Goal: Information Seeking & Learning: Understand process/instructions

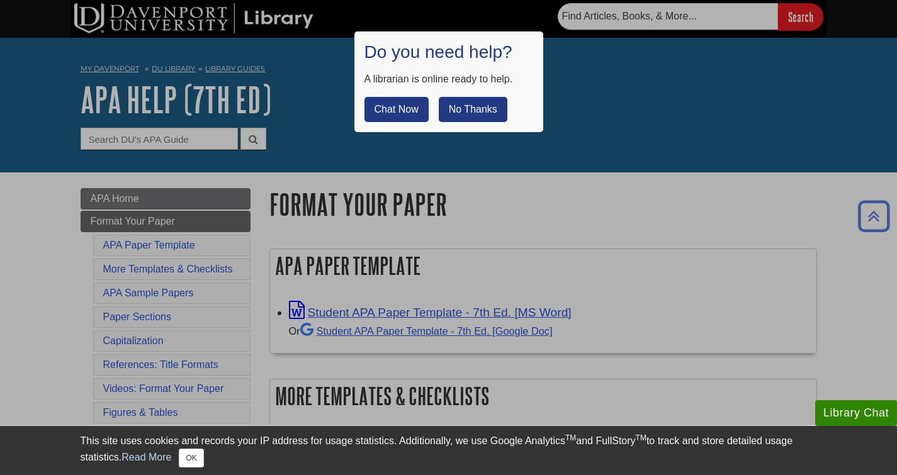
scroll to position [3420, 0]
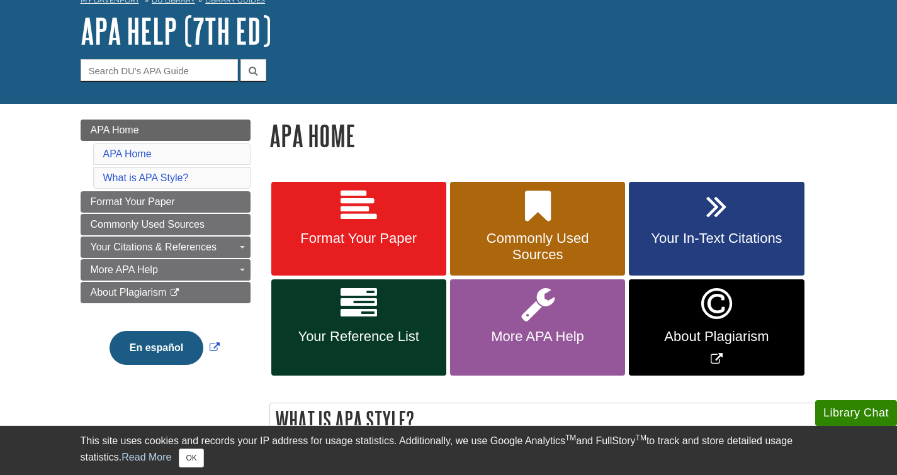
scroll to position [69, 0]
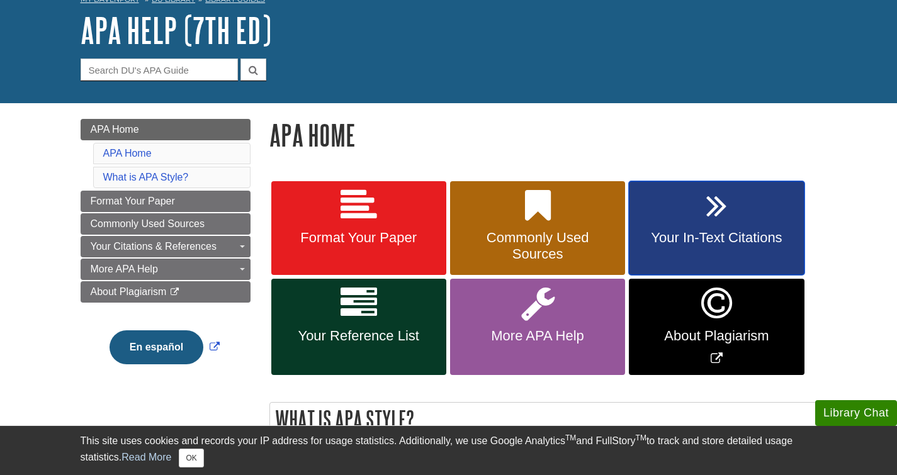
click at [696, 220] on link "Your In-Text Citations" at bounding box center [716, 228] width 175 height 94
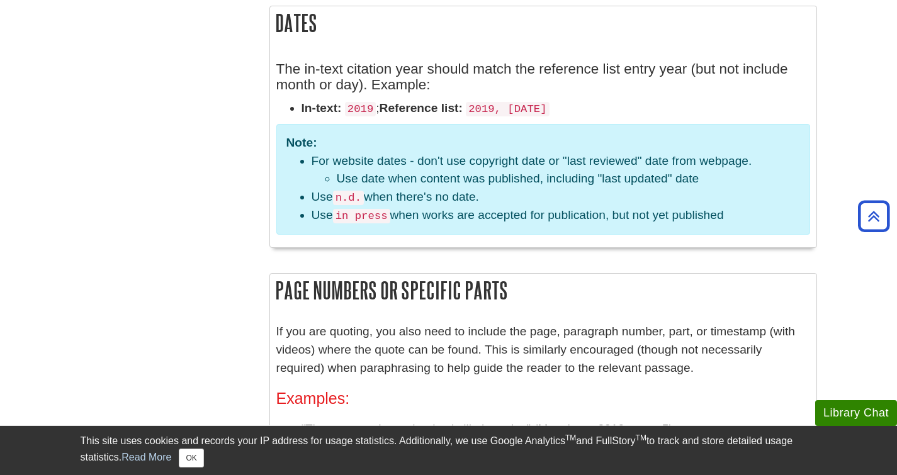
scroll to position [1639, 0]
